Goal: Task Accomplishment & Management: Manage account settings

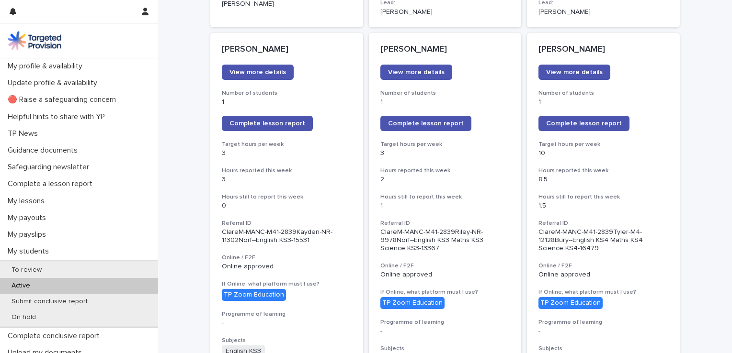
scroll to position [89, 0]
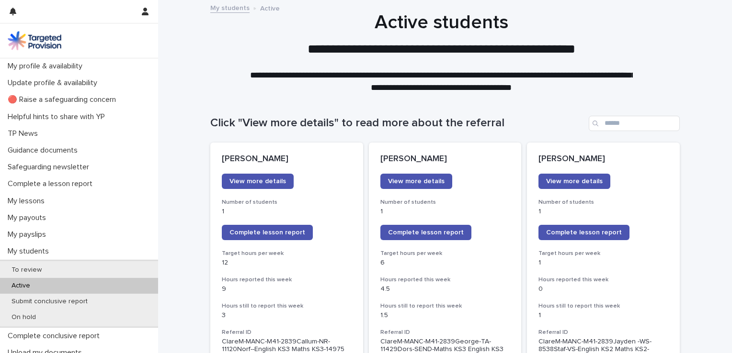
scroll to position [776, 0]
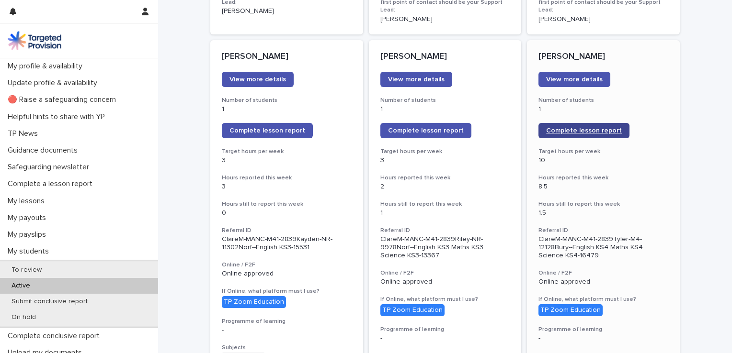
click at [583, 127] on span "Complete lesson report" at bounding box center [584, 130] width 76 height 7
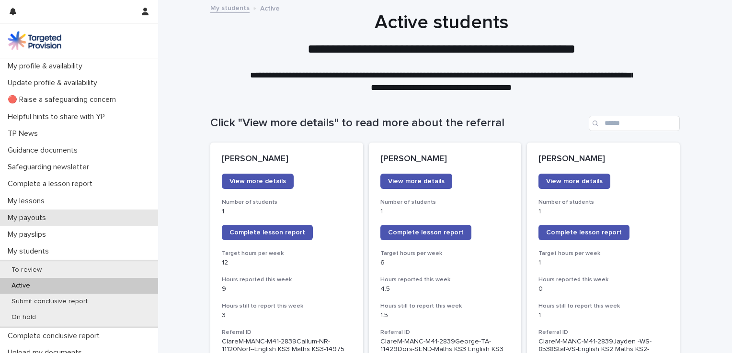
scroll to position [729, 0]
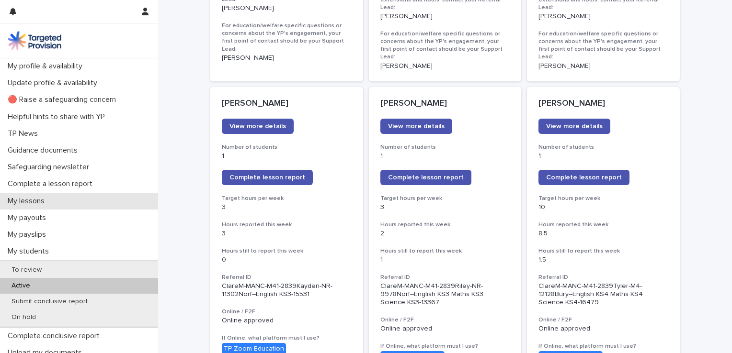
click at [43, 195] on div "My lessons" at bounding box center [79, 201] width 158 height 17
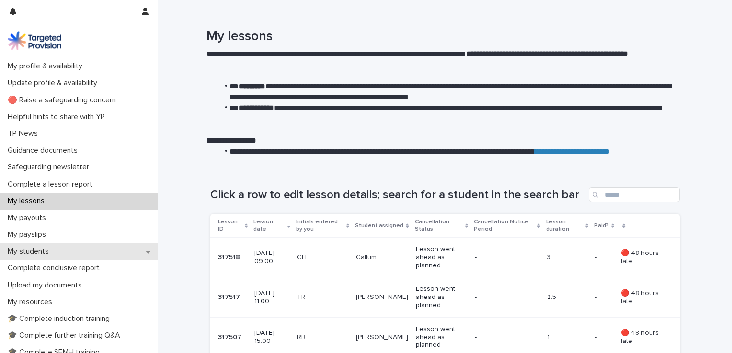
click at [108, 249] on div "My students" at bounding box center [79, 251] width 158 height 17
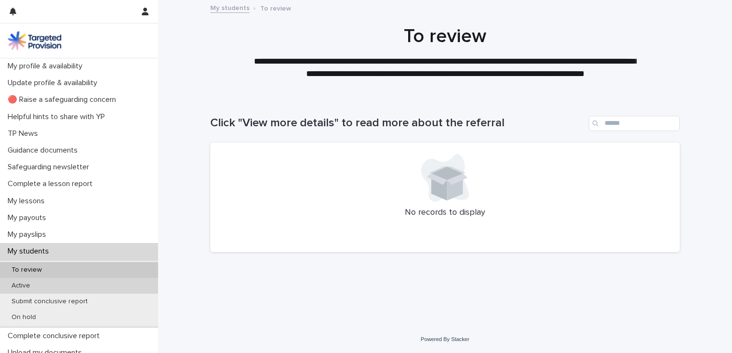
click at [51, 284] on div "Active" at bounding box center [79, 286] width 158 height 16
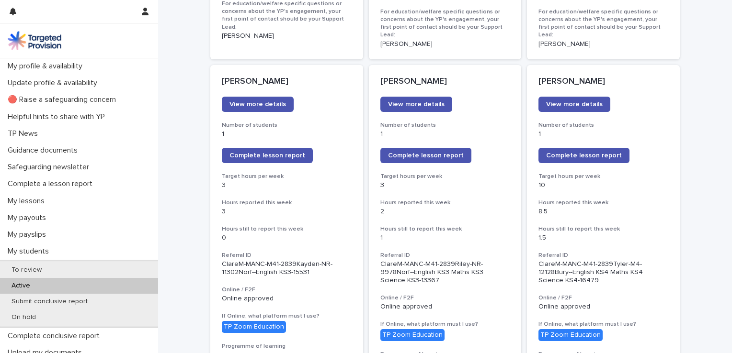
scroll to position [760, 0]
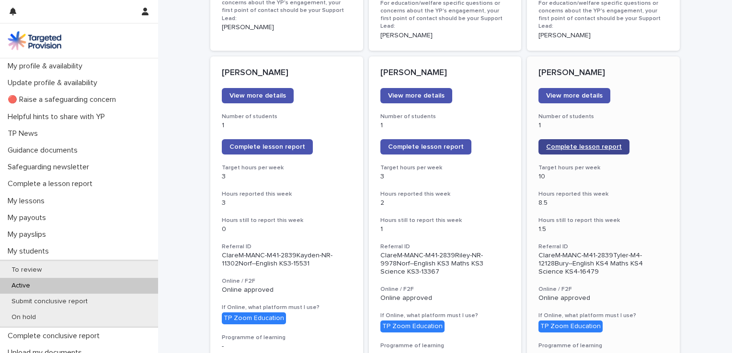
click at [600, 144] on span "Complete lesson report" at bounding box center [584, 147] width 76 height 7
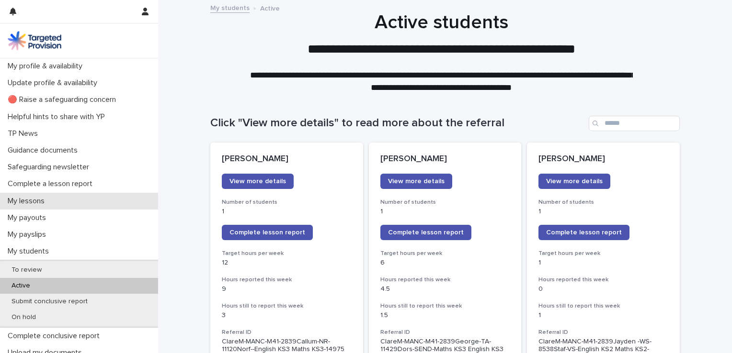
click at [44, 199] on p "My lessons" at bounding box center [28, 201] width 48 height 9
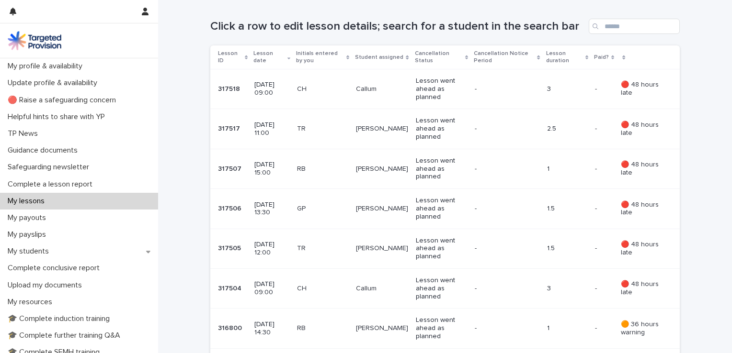
scroll to position [170, 0]
click at [386, 290] on p "Callum" at bounding box center [382, 288] width 52 height 8
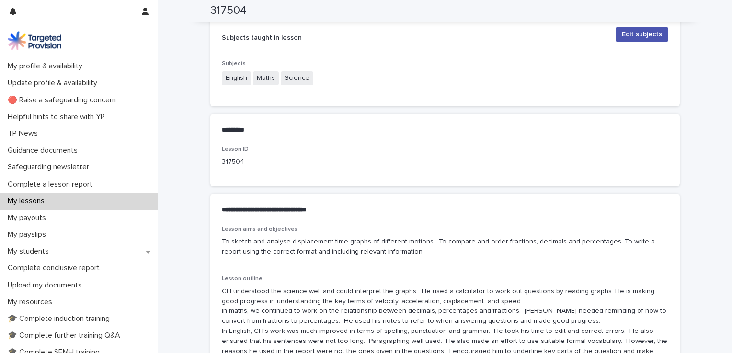
scroll to position [380, 0]
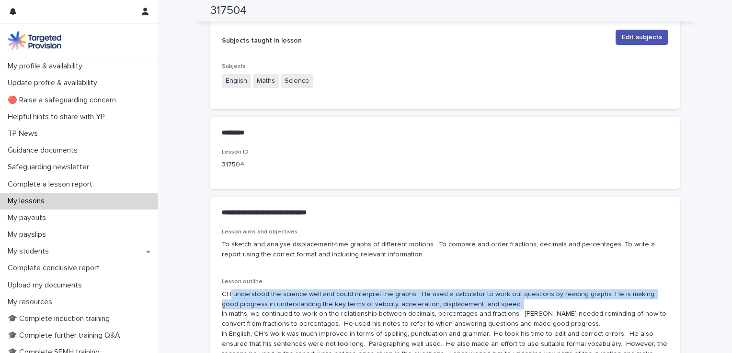
drag, startPoint x: 227, startPoint y: 293, endPoint x: 506, endPoint y: 299, distance: 279.3
click at [506, 299] on p "CH understood the science well and could interpret the graphs. He used a calcul…" at bounding box center [445, 330] width 446 height 80
copy p "understood the science well and could interpret the graphs. He used a calculato…"
